Goal: Information Seeking & Learning: Learn about a topic

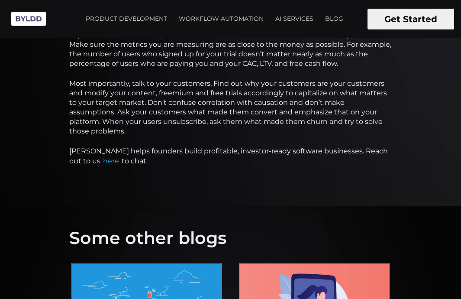
scroll to position [2121, 0]
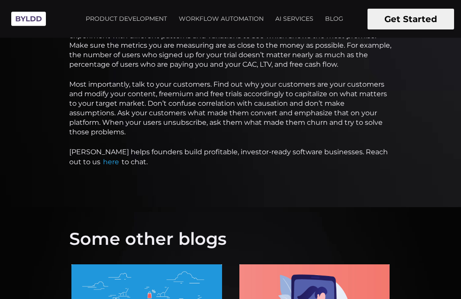
click at [173, 114] on p "Most importantly, talk to your customers. Find out why your customers are your …" at bounding box center [230, 108] width 323 height 57
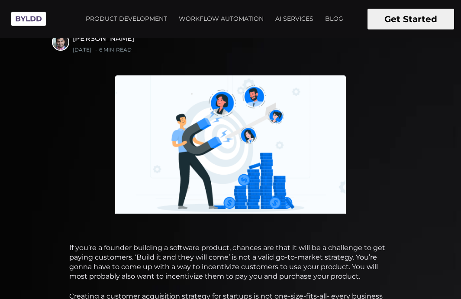
scroll to position [0, 0]
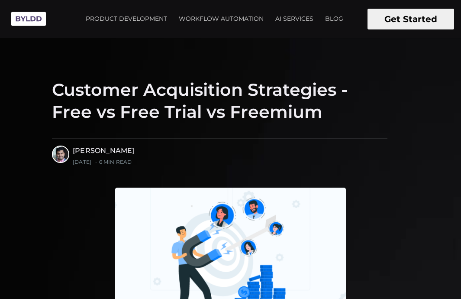
drag, startPoint x: 129, startPoint y: 161, endPoint x: 89, endPoint y: 220, distance: 71.1
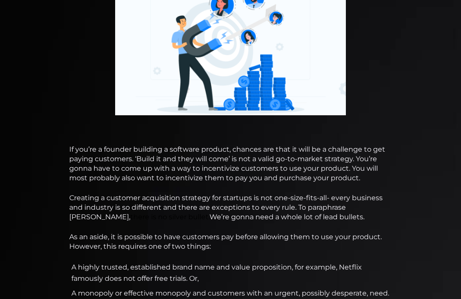
scroll to position [211, 0]
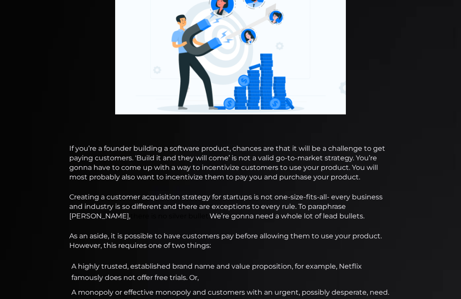
copy article "If you’re a founder building a software product, chances are that it will be a …"
click at [348, 64] on figure at bounding box center [230, 45] width 461 height 138
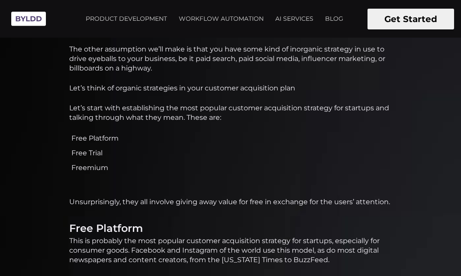
scroll to position [550, 0]
